Goal: Task Accomplishment & Management: Complete application form

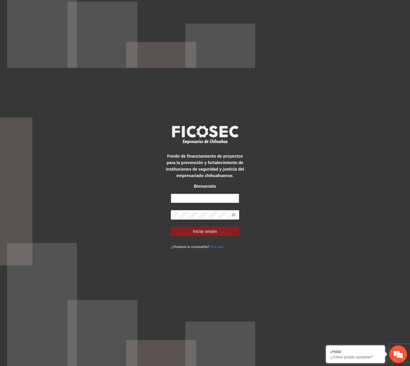
click at [181, 199] on input "text" at bounding box center [205, 198] width 68 height 9
type input "**********"
click at [171, 227] on button "Iniciar sesión" at bounding box center [205, 231] width 68 height 9
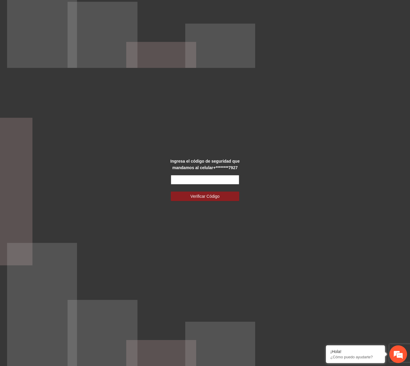
click at [212, 182] on input "text" at bounding box center [205, 179] width 68 height 9
click at [171, 192] on button "Verificar Código" at bounding box center [205, 196] width 68 height 9
click at [209, 181] on input "text" at bounding box center [205, 179] width 68 height 9
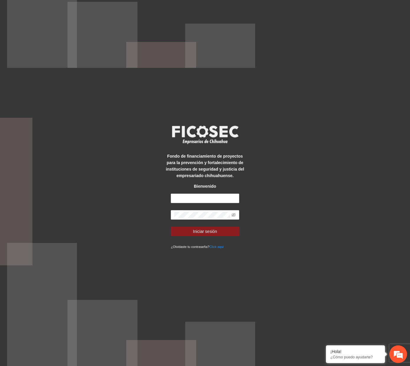
click at [201, 187] on div "Bienvenido" at bounding box center [205, 186] width 86 height 6
click at [205, 194] on input "text" at bounding box center [205, 198] width 68 height 9
type input "**********"
click at [171, 227] on button "Iniciar sesión" at bounding box center [205, 231] width 68 height 9
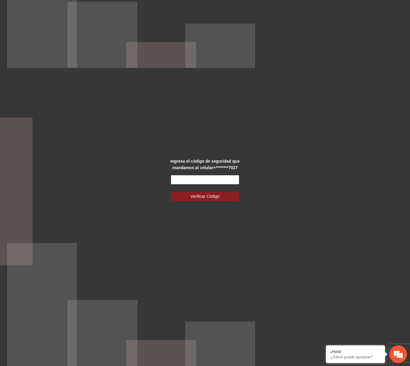
click at [207, 180] on input "text" at bounding box center [205, 179] width 68 height 9
type input "******"
click at [171, 192] on button "Verificar Código" at bounding box center [205, 196] width 68 height 9
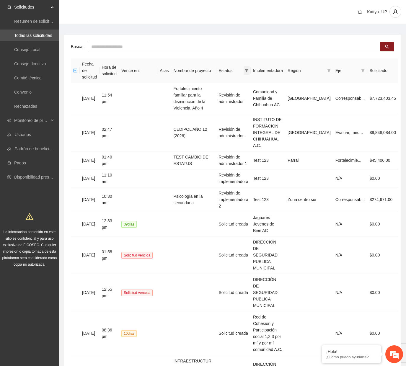
click at [249, 68] on span at bounding box center [246, 70] width 6 height 9
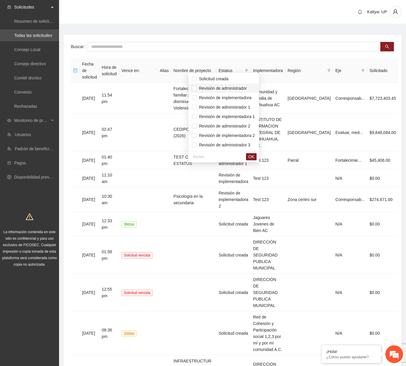
click at [243, 88] on span "Revisión de administrador" at bounding box center [222, 88] width 50 height 5
click at [243, 106] on span "Revisión de administrador 1" at bounding box center [224, 107] width 54 height 5
click at [244, 124] on span "Revisión de administrador 2" at bounding box center [224, 126] width 54 height 5
click at [245, 141] on li "Revisión de administrador 3" at bounding box center [223, 144] width 71 height 9
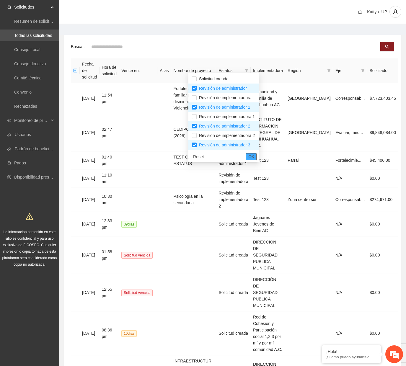
click at [253, 155] on span "OK" at bounding box center [251, 156] width 6 height 6
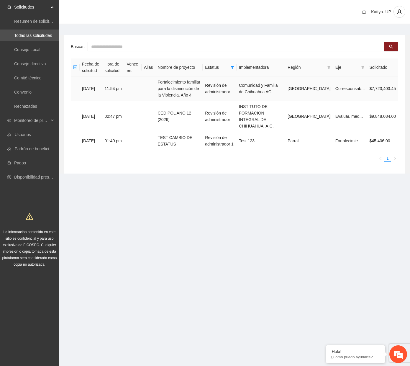
click at [193, 80] on td "Fortalecimiento familiar para la disminución de la Violencia, Año 4" at bounding box center [179, 88] width 48 height 24
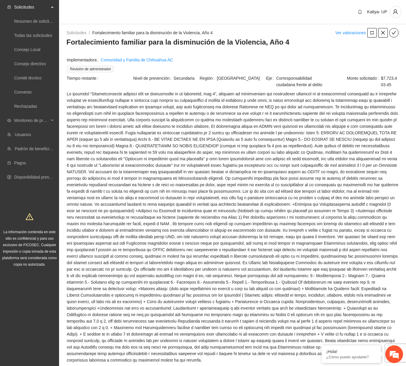
click at [295, 293] on span at bounding box center [232, 227] width 331 height 273
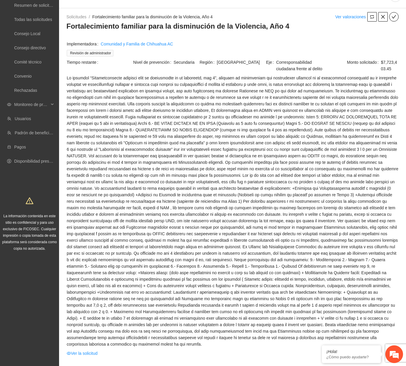
scroll to position [30, 0]
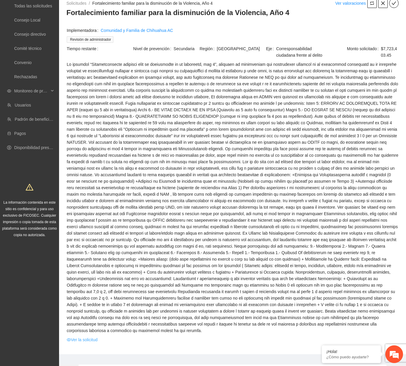
click at [91, 336] on link "Ver la solicitud" at bounding box center [82, 339] width 31 height 6
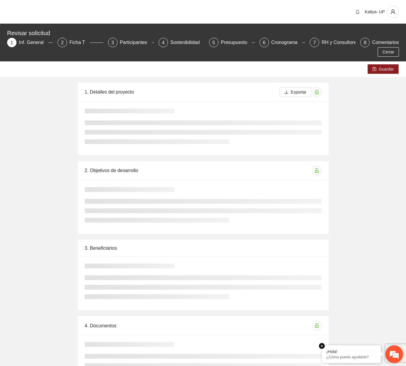
click at [321, 348] on em at bounding box center [322, 346] width 6 height 6
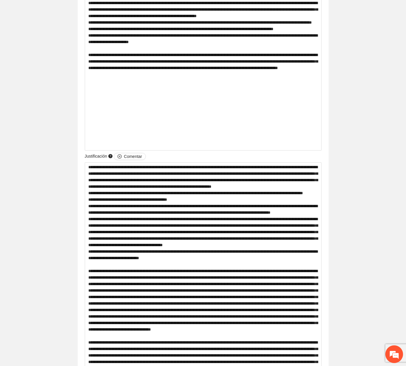
drag, startPoint x: 363, startPoint y: 153, endPoint x: 362, endPoint y: 150, distance: 3.0
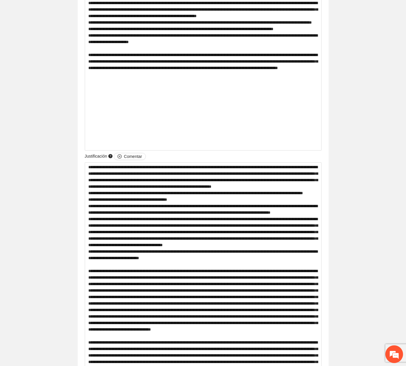
drag, startPoint x: 144, startPoint y: 160, endPoint x: 148, endPoint y: 160, distance: 4.4
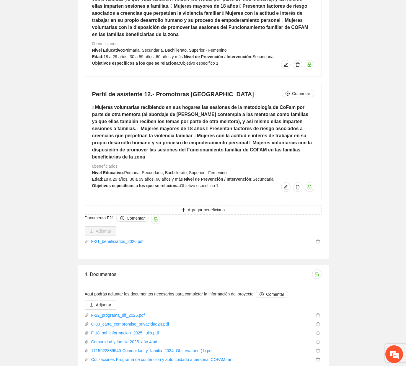
scroll to position [3628, 0]
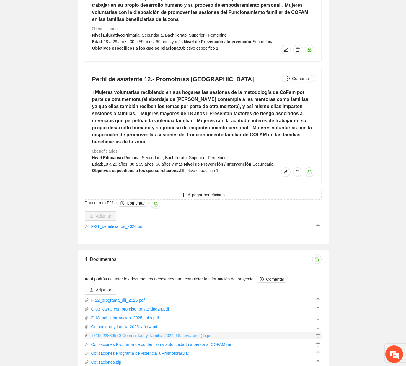
click at [175, 332] on link "1715922889540-Comunidad_y_familia_2024_Observatorio (1).pdf" at bounding box center [201, 335] width 225 height 6
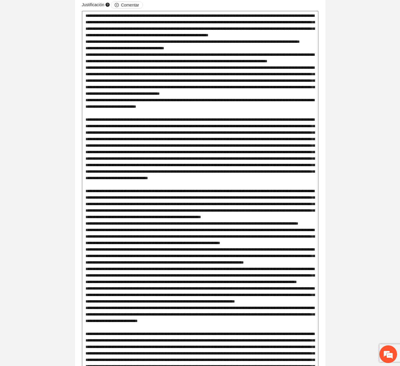
scroll to position [6, 0]
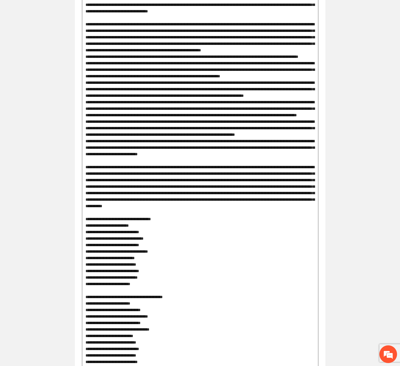
scroll to position [1066, 0]
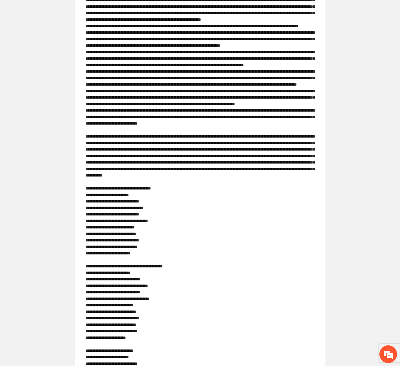
scroll to position [1096, 0]
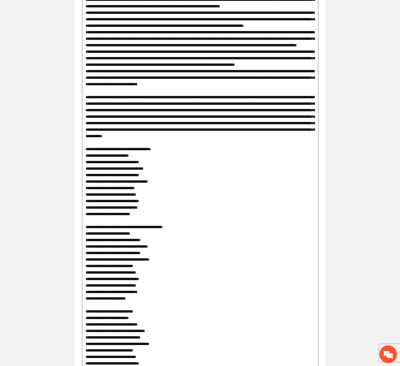
scroll to position [1155, 0]
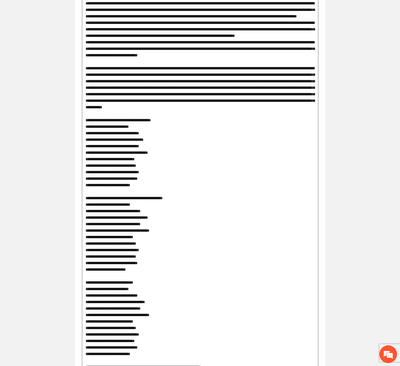
drag, startPoint x: 126, startPoint y: 94, endPoint x: 175, endPoint y: 94, distance: 48.4
drag, startPoint x: 205, startPoint y: 98, endPoint x: 251, endPoint y: 100, distance: 46.7
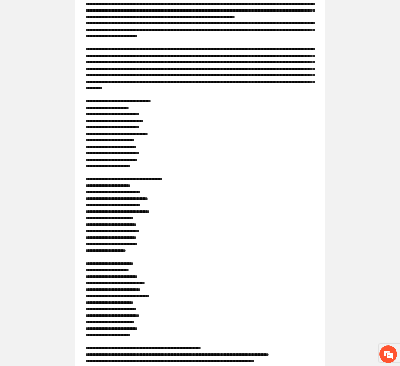
scroll to position [1184, 0]
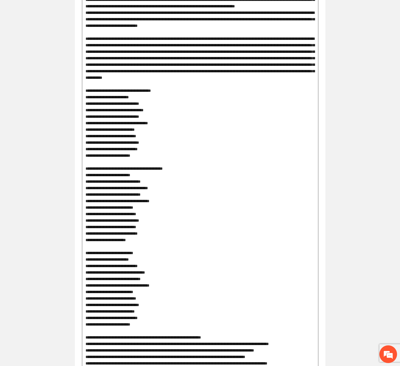
drag, startPoint x: 91, startPoint y: 143, endPoint x: 173, endPoint y: 144, distance: 81.2
click at [173, 144] on textarea at bounding box center [200, 357] width 237 height 1282
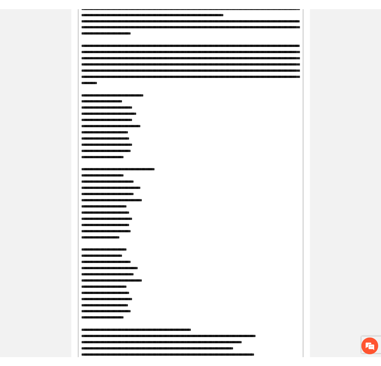
scroll to position [0, 0]
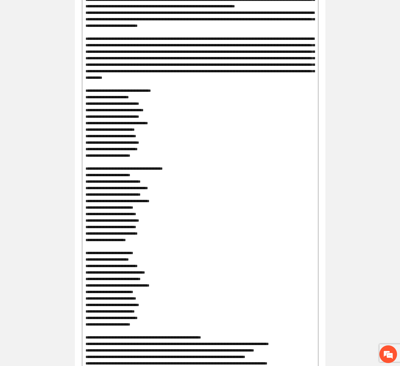
click at [253, 217] on textarea at bounding box center [200, 357] width 237 height 1282
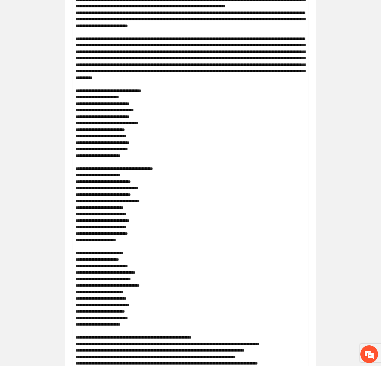
click at [165, 234] on textarea at bounding box center [190, 357] width 237 height 1282
drag, startPoint x: 204, startPoint y: 121, endPoint x: 288, endPoint y: 117, distance: 84.2
click at [288, 117] on textarea at bounding box center [190, 357] width 237 height 1282
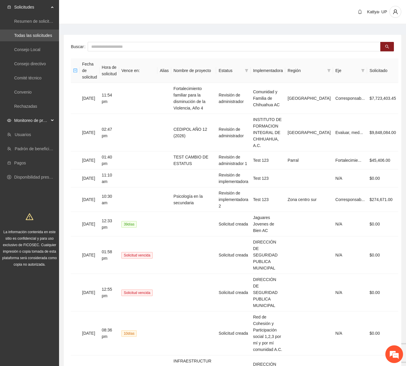
click at [41, 119] on span "Monitoreo de proyectos" at bounding box center [31, 121] width 35 height 12
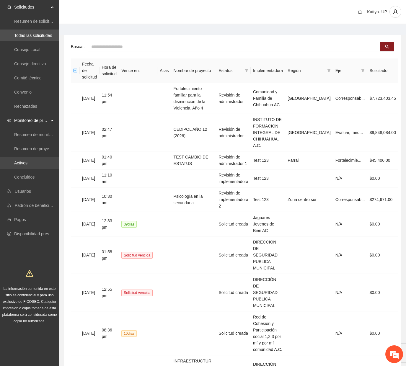
click at [14, 165] on link "Activos" at bounding box center [20, 163] width 13 height 5
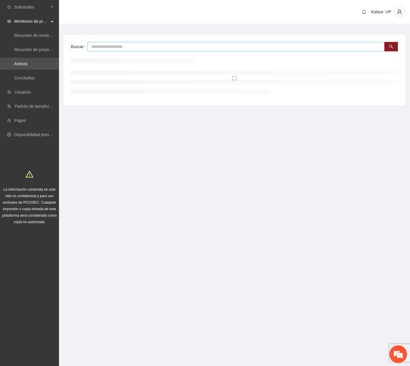
click at [112, 45] on input "text" at bounding box center [236, 46] width 297 height 9
drag, startPoint x: 125, startPoint y: 48, endPoint x: 112, endPoint y: 48, distance: 13.9
click at [112, 48] on input "**********" at bounding box center [236, 46] width 297 height 9
type input "**********"
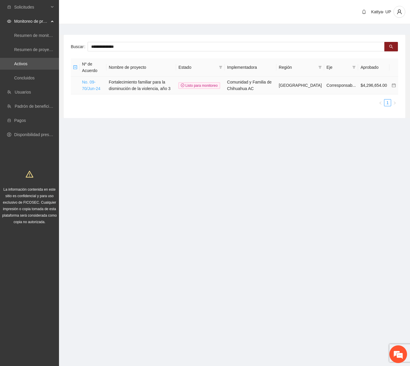
click at [95, 89] on link "No. 09-70/Jun-24" at bounding box center [91, 85] width 18 height 11
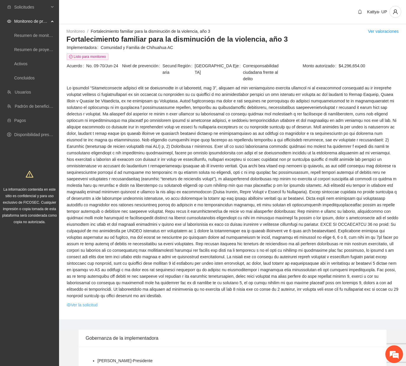
click at [86, 302] on link "Ver la solicitud" at bounding box center [82, 305] width 31 height 6
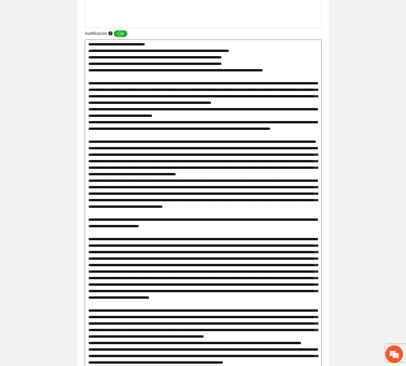
scroll to position [6, 0]
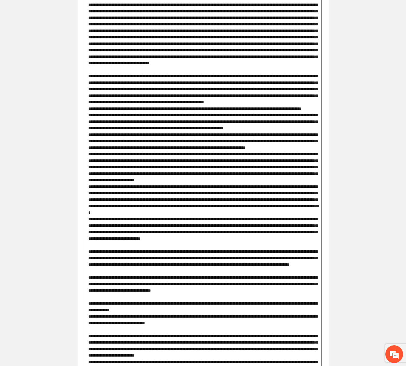
scroll to position [915, 0]
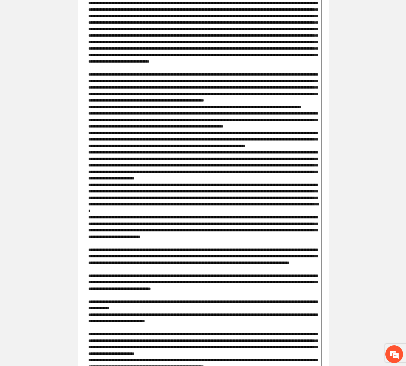
drag, startPoint x: 104, startPoint y: 208, endPoint x: 202, endPoint y: 209, distance: 97.4
click at [202, 209] on textarea at bounding box center [203, 265] width 237 height 925
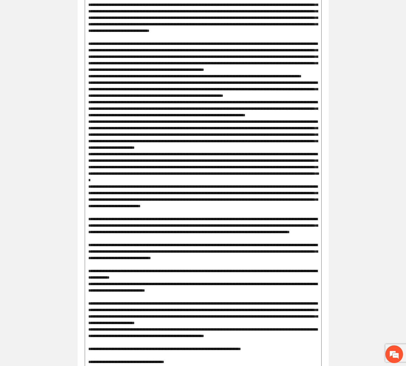
scroll to position [1033, 0]
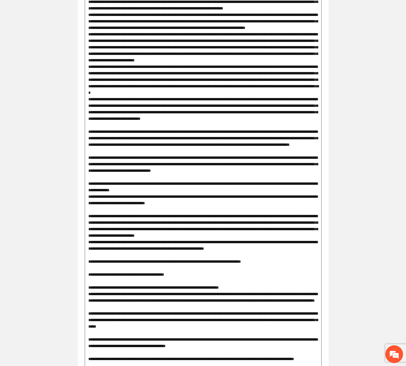
drag, startPoint x: 96, startPoint y: 128, endPoint x: 128, endPoint y: 132, distance: 32.4
click at [128, 132] on textarea at bounding box center [203, 147] width 237 height 925
drag, startPoint x: 111, startPoint y: 162, endPoint x: 146, endPoint y: 164, distance: 34.9
click at [146, 164] on textarea at bounding box center [203, 147] width 237 height 925
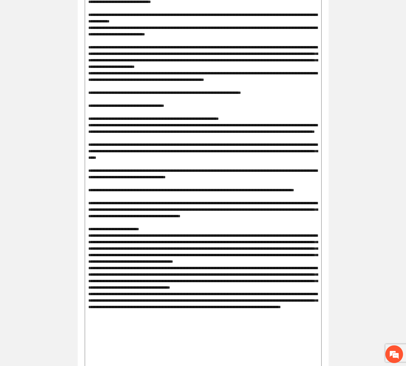
scroll to position [1210, 0]
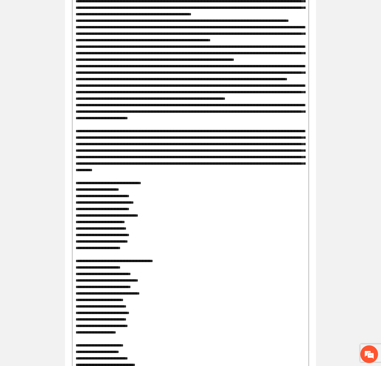
scroll to position [6, 0]
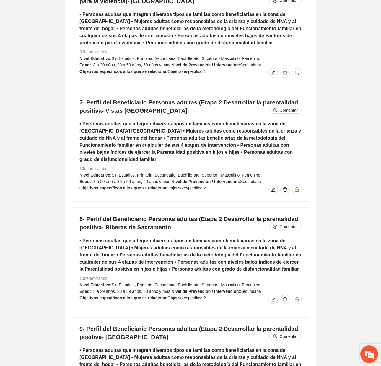
scroll to position [3638, 0]
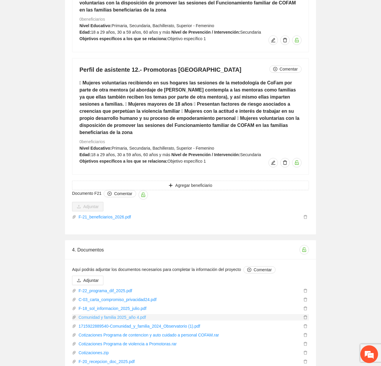
click at [120, 314] on link "Comunidad y familia 2025_año 4.pdf" at bounding box center [188, 317] width 225 height 6
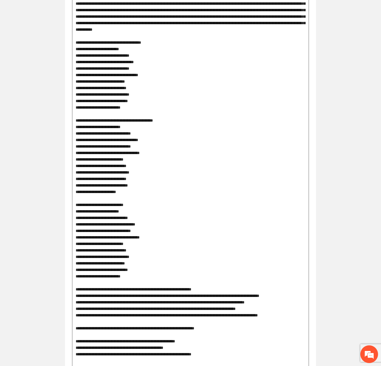
scroll to position [1230, 0]
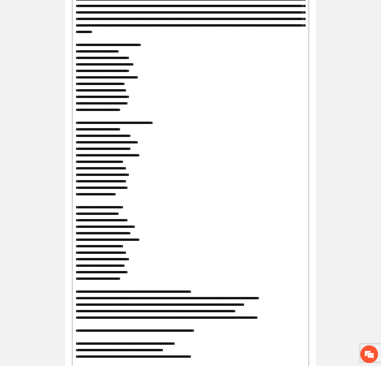
drag, startPoint x: 106, startPoint y: 154, endPoint x: 137, endPoint y: 154, distance: 30.4
click at [137, 154] on textarea at bounding box center [190, 311] width 237 height 1282
drag, startPoint x: 148, startPoint y: 161, endPoint x: 159, endPoint y: 161, distance: 11.2
click at [159, 161] on textarea at bounding box center [190, 311] width 237 height 1282
drag, startPoint x: 129, startPoint y: 168, endPoint x: 148, endPoint y: 171, distance: 18.9
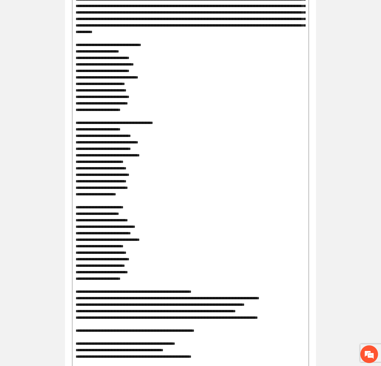
click at [148, 171] on textarea at bounding box center [190, 311] width 237 height 1282
click at [132, 175] on textarea at bounding box center [190, 311] width 237 height 1282
type textarea "**********"
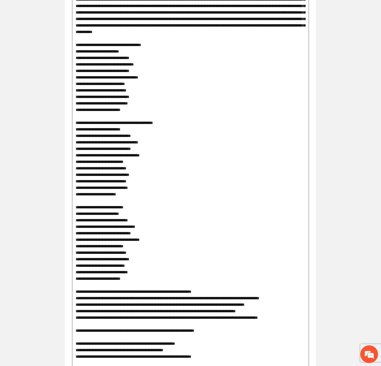
type textarea "**********"
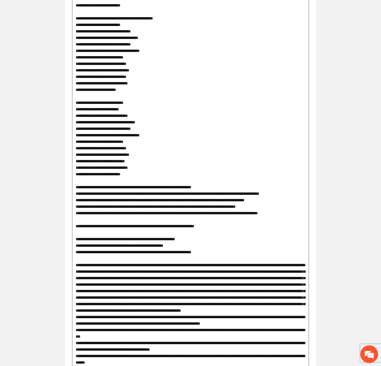
scroll to position [1348, 0]
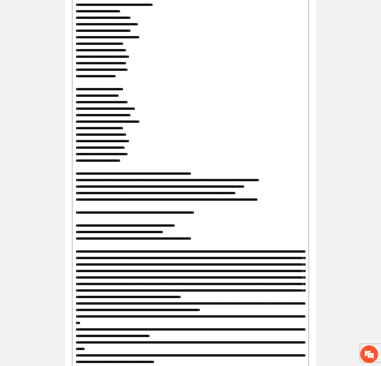
drag, startPoint x: 211, startPoint y: 258, endPoint x: 165, endPoint y: 264, distance: 46.5
click at [165, 264] on textarea at bounding box center [190, 193] width 237 height 1282
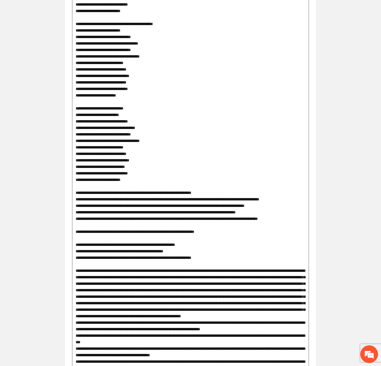
scroll to position [1319, 0]
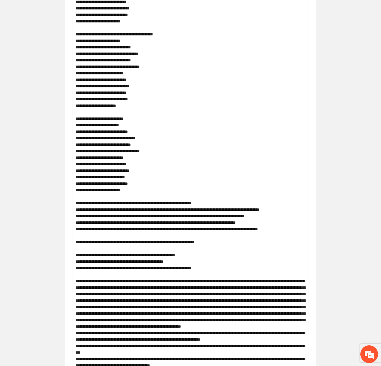
click at [225, 297] on textarea at bounding box center [190, 223] width 237 height 1282
drag, startPoint x: 215, startPoint y: 288, endPoint x: 164, endPoint y: 290, distance: 50.5
click at [164, 290] on textarea at bounding box center [190, 223] width 237 height 1282
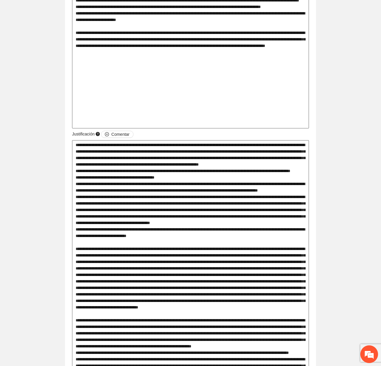
scroll to position [699, 0]
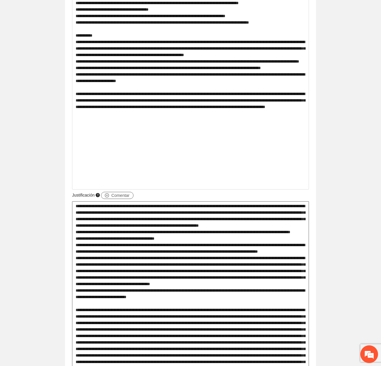
type textarea "**********"
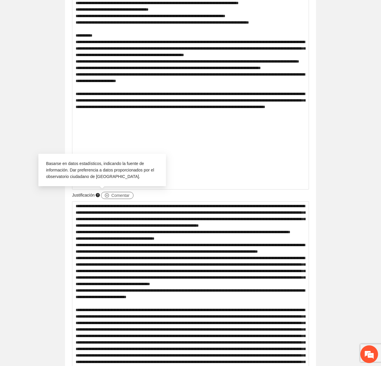
click at [123, 195] on span "Comentar" at bounding box center [120, 195] width 18 height 6
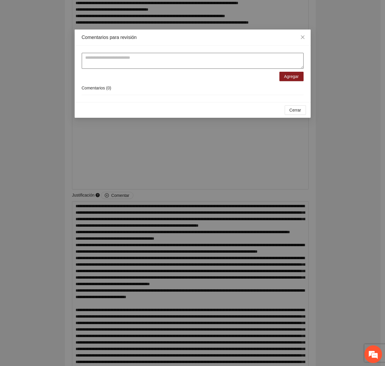
click at [96, 65] on textarea at bounding box center [193, 61] width 222 height 16
type textarea "******"
click at [101, 57] on textarea "******" at bounding box center [193, 61] width 222 height 16
paste textarea "**********"
click at [183, 59] on textarea "**********" at bounding box center [193, 61] width 222 height 16
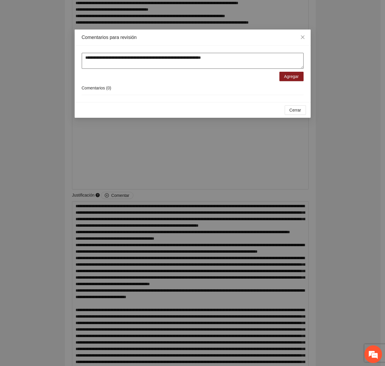
click at [208, 59] on textarea "**********" at bounding box center [193, 61] width 222 height 16
click at [239, 59] on textarea "**********" at bounding box center [193, 61] width 222 height 16
click at [121, 65] on textarea "**********" at bounding box center [193, 61] width 222 height 16
type textarea "**********"
click at [295, 82] on div "Comentarios ( 0 )" at bounding box center [193, 88] width 222 height 14
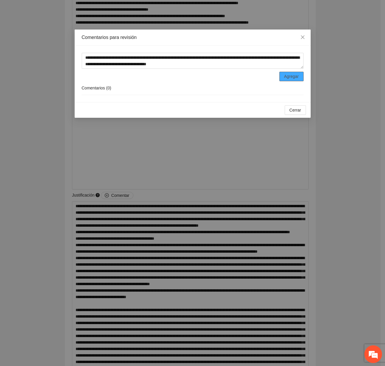
click at [292, 79] on span "Agregar" at bounding box center [291, 76] width 15 height 6
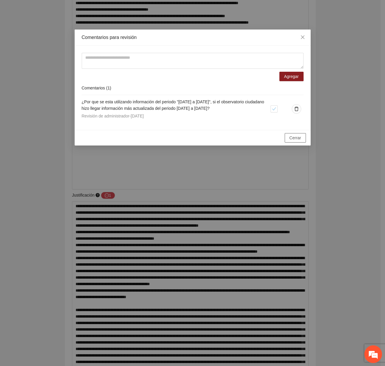
click at [300, 138] on span "Cerrar" at bounding box center [296, 138] width 12 height 6
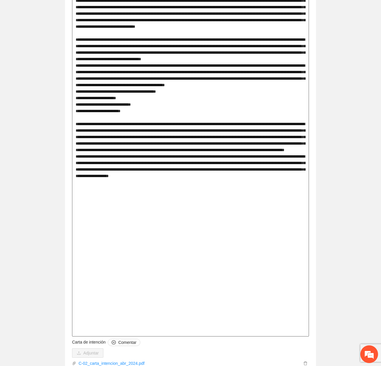
scroll to position [1850, 0]
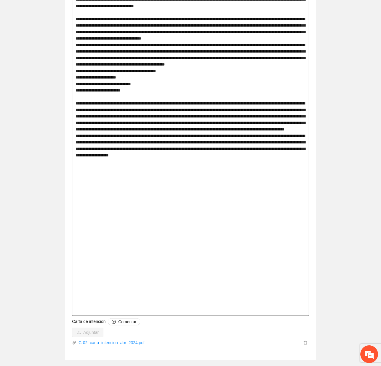
scroll to position [1880, 0]
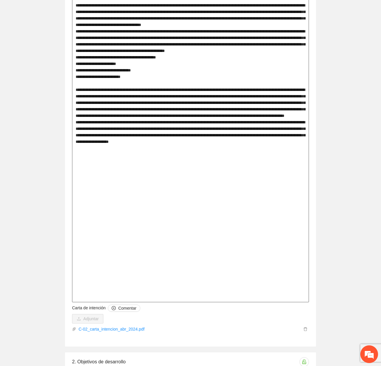
drag, startPoint x: 142, startPoint y: 160, endPoint x: 231, endPoint y: 159, distance: 88.8
drag, startPoint x: 90, startPoint y: 160, endPoint x: 94, endPoint y: 162, distance: 3.6
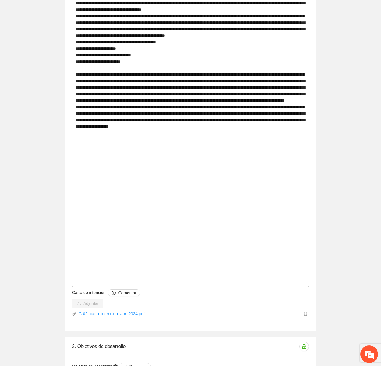
scroll to position [1909, 0]
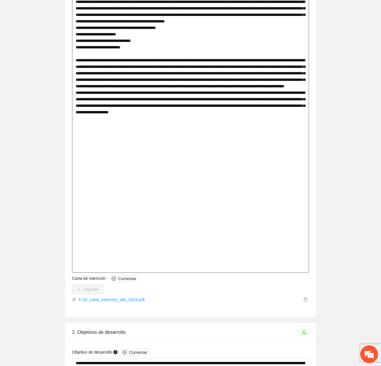
drag, startPoint x: 175, startPoint y: 131, endPoint x: 234, endPoint y: 133, distance: 59.3
drag, startPoint x: 77, startPoint y: 132, endPoint x: 122, endPoint y: 133, distance: 44.9
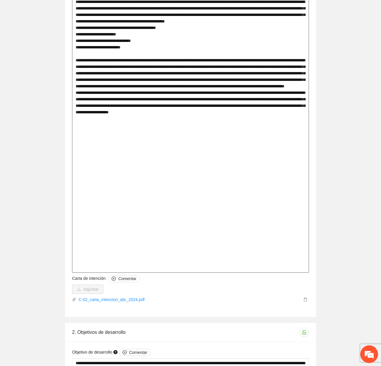
drag, startPoint x: 151, startPoint y: 205, endPoint x: 225, endPoint y: 206, distance: 73.8
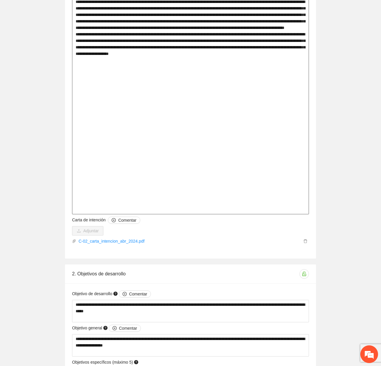
scroll to position [1968, 0]
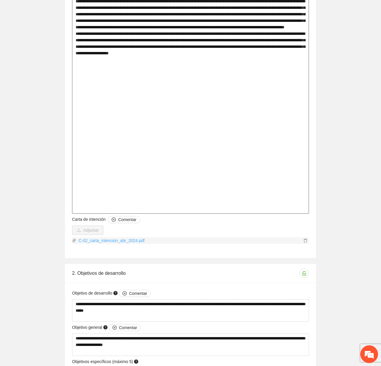
type textarea "**********"
click at [129, 241] on link "C-02_carta_intencion_abr_2024.pdf" at bounding box center [188, 240] width 225 height 6
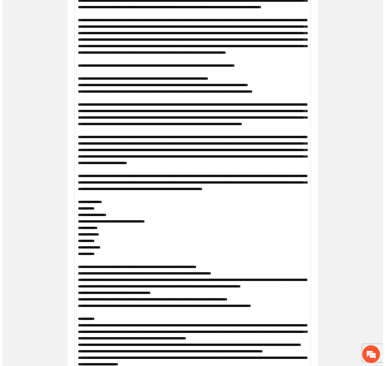
scroll to position [0, 0]
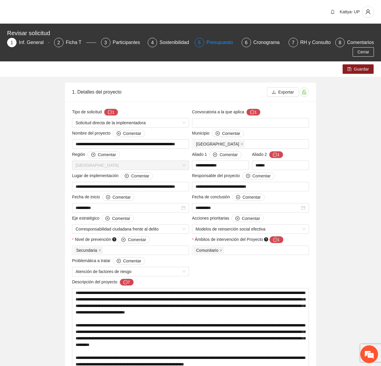
click at [224, 45] on div "Presupuesto" at bounding box center [221, 42] width 31 height 9
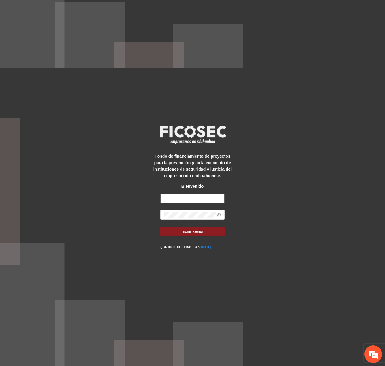
click at [204, 198] on input "text" at bounding box center [193, 198] width 64 height 9
type input "**********"
click at [161, 227] on button "Iniciar sesión" at bounding box center [193, 231] width 64 height 9
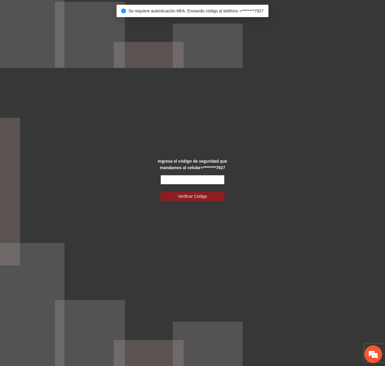
click at [171, 178] on input "text" at bounding box center [193, 179] width 64 height 9
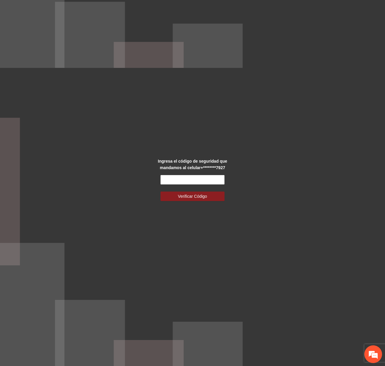
click at [165, 226] on div "Ingresa el código de seguridad que mandamos al celular +********7927 Verificar …" at bounding box center [192, 183] width 385 height 366
click at [138, 197] on div "Ingresa el código de seguridad que mandamos al celular +********7927 Verificar …" at bounding box center [192, 183] width 385 height 366
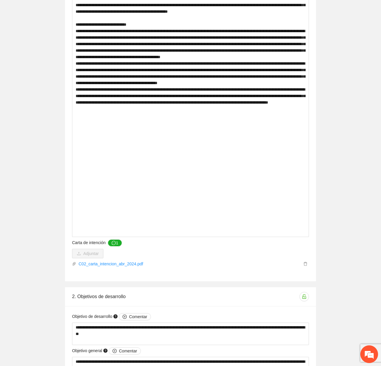
scroll to position [1417, 0]
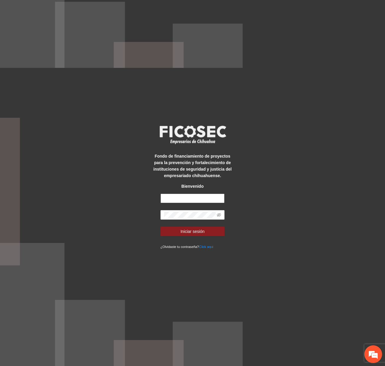
click at [171, 201] on input "text" at bounding box center [193, 198] width 64 height 9
type input "**********"
click at [161, 227] on button "Iniciar sesión" at bounding box center [193, 231] width 64 height 9
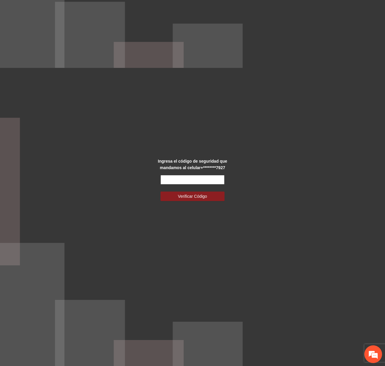
click at [177, 179] on input "text" at bounding box center [193, 179] width 64 height 9
type input "******"
click at [161, 192] on button "Verificar Código" at bounding box center [193, 196] width 64 height 9
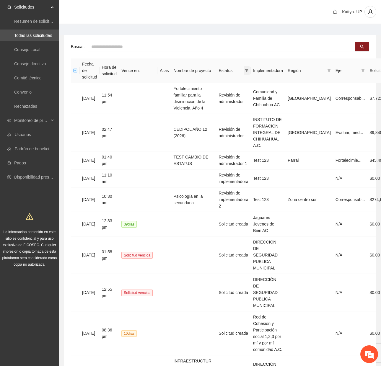
click at [249, 66] on span at bounding box center [246, 70] width 6 height 9
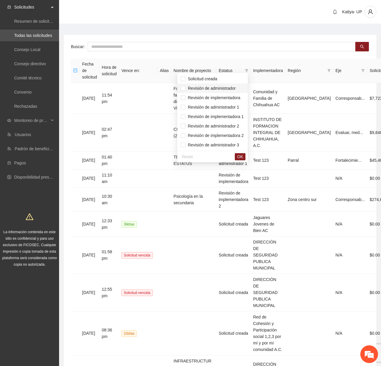
click at [210, 88] on span "Revisión de administrador" at bounding box center [210, 88] width 50 height 5
click at [213, 108] on span "Revisión de administrador 1" at bounding box center [212, 107] width 54 height 5
drag, startPoint x: 242, startPoint y: 156, endPoint x: 72, endPoint y: 139, distance: 171.2
click at [238, 154] on div "Reset OK" at bounding box center [212, 157] width 71 height 12
click at [243, 158] on span "OK" at bounding box center [240, 156] width 6 height 6
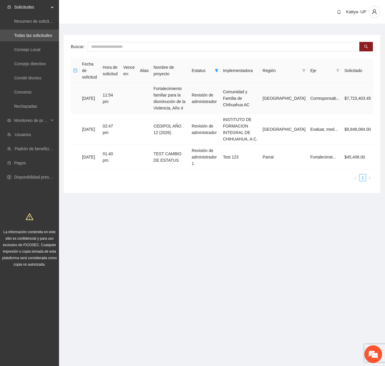
click at [189, 101] on td "Fortalecimiento familiar para la disminución de la Violencia, Año 4" at bounding box center [170, 98] width 38 height 31
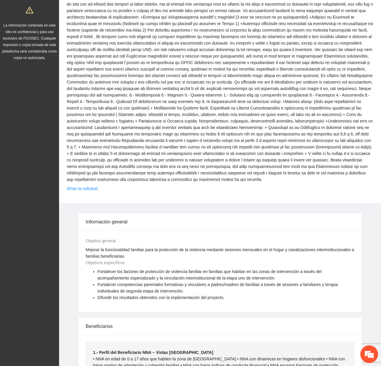
scroll to position [236, 0]
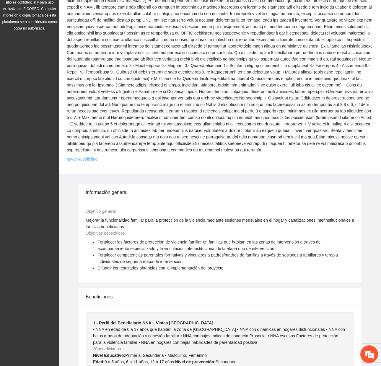
click at [89, 156] on link "Ver la solicitud" at bounding box center [82, 159] width 31 height 6
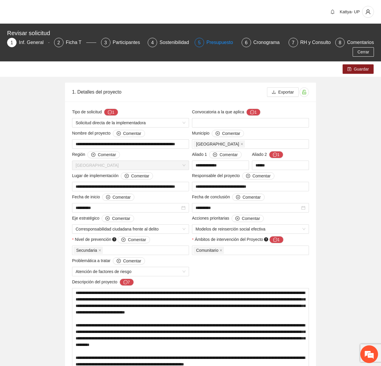
click at [219, 43] on div "Presupuesto" at bounding box center [221, 42] width 31 height 9
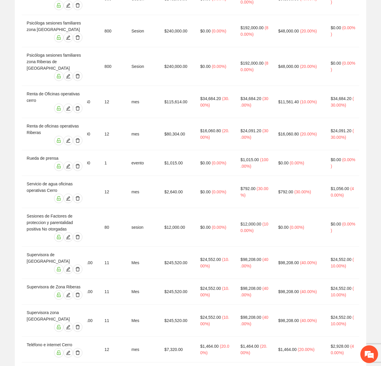
scroll to position [0, 134]
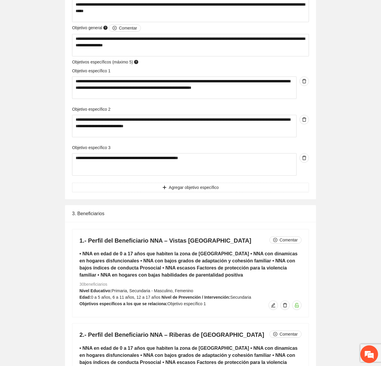
scroll to position [3638, 0]
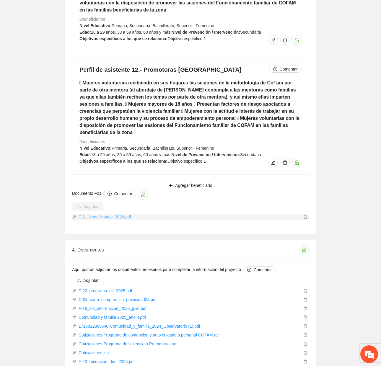
click at [114, 214] on link "F-21_beneficiarios_2026.pdf" at bounding box center [188, 217] width 225 height 6
